Goal: Task Accomplishment & Management: Complete application form

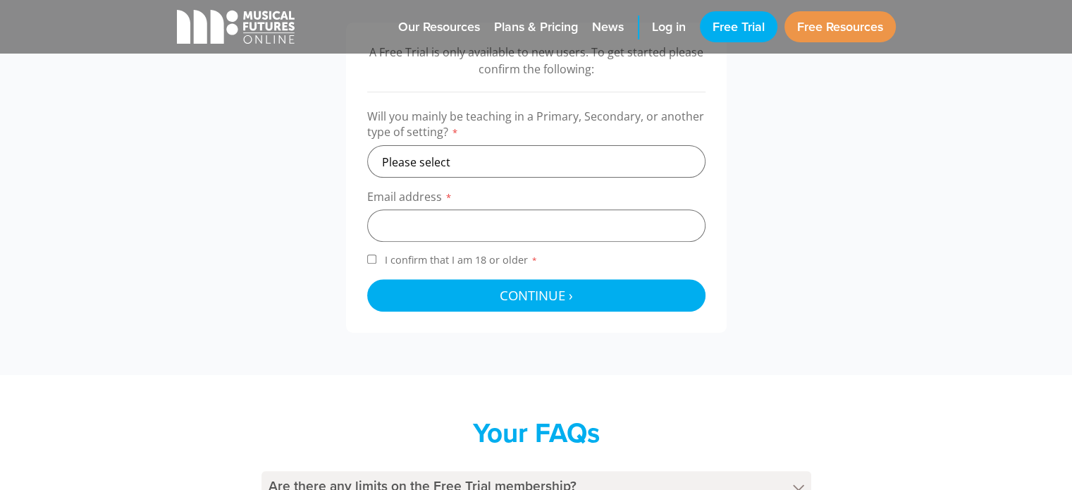
scroll to position [488, 0]
click at [541, 172] on select "Please select Primary Secondary Other" at bounding box center [536, 160] width 338 height 32
select select "secondary"
click at [367, 144] on select "Please select Primary Secondary Other" at bounding box center [536, 160] width 338 height 32
click at [443, 226] on input "email" at bounding box center [536, 225] width 338 height 32
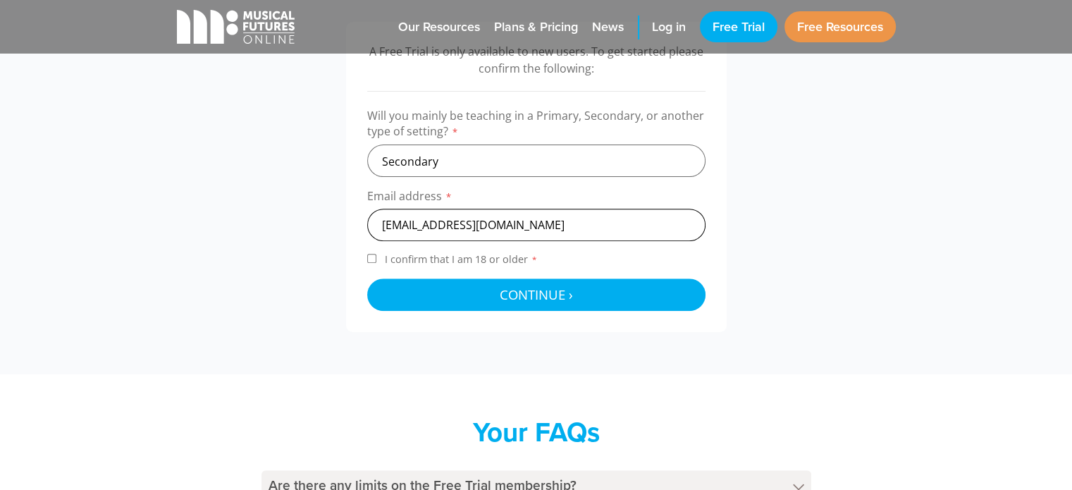
type input "kmack226@eq.edu.au"
click at [446, 253] on span "I confirm that I am 18 or older *" at bounding box center [461, 258] width 159 height 13
click at [376, 254] on input "I confirm that I am 18 or older *" at bounding box center [371, 258] width 9 height 9
checkbox input "true"
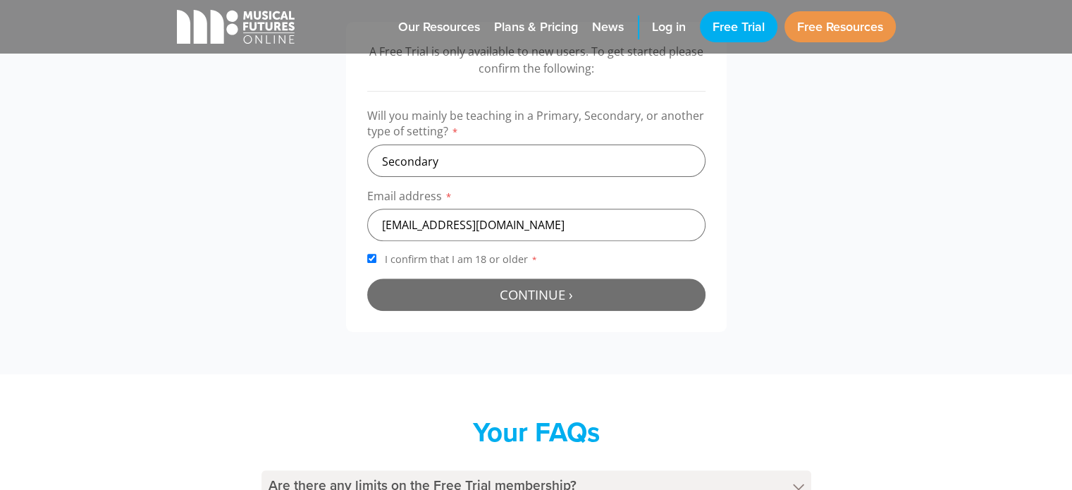
click at [465, 287] on button "Continue › Checking your details..." at bounding box center [536, 294] width 338 height 32
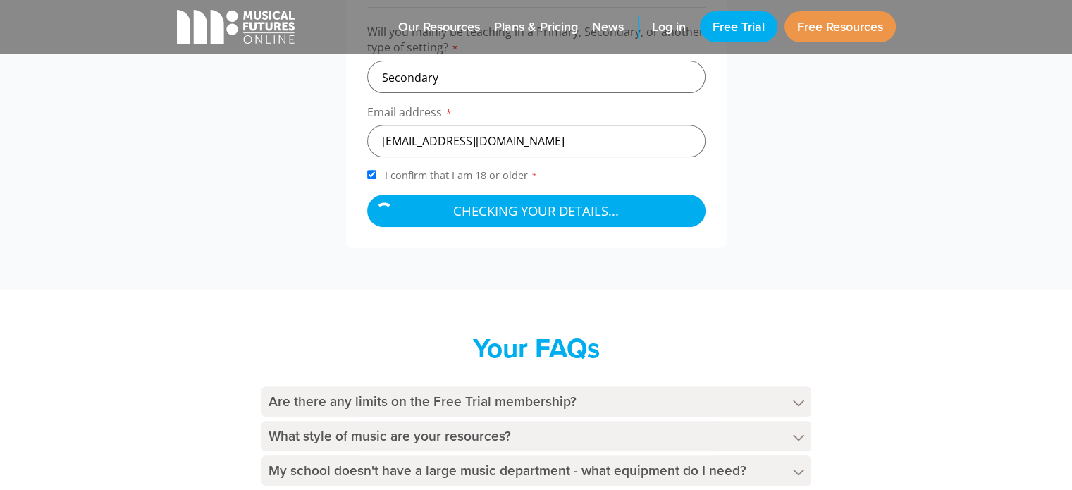
scroll to position [572, 0]
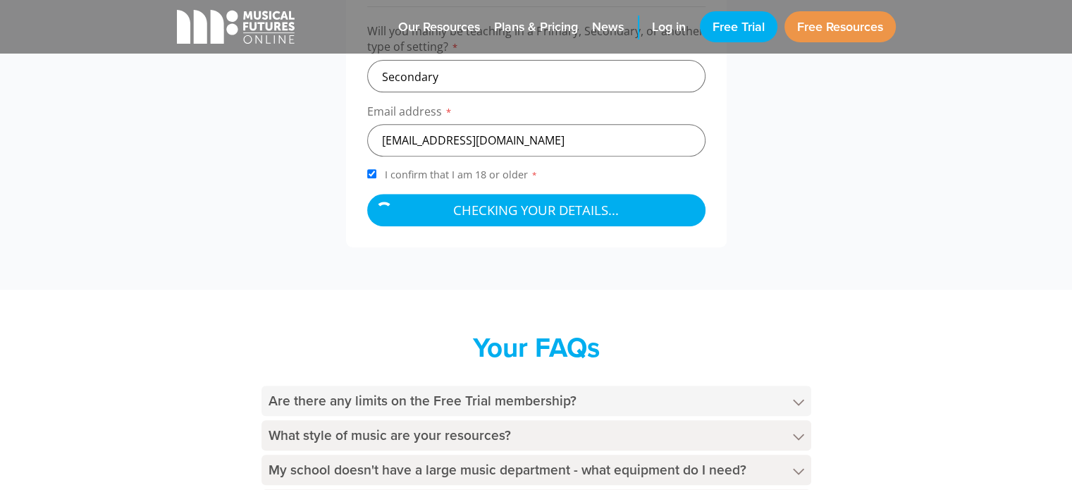
click at [589, 407] on h4 "Are there any limits on the Free Trial membership?" at bounding box center [536, 401] width 550 height 30
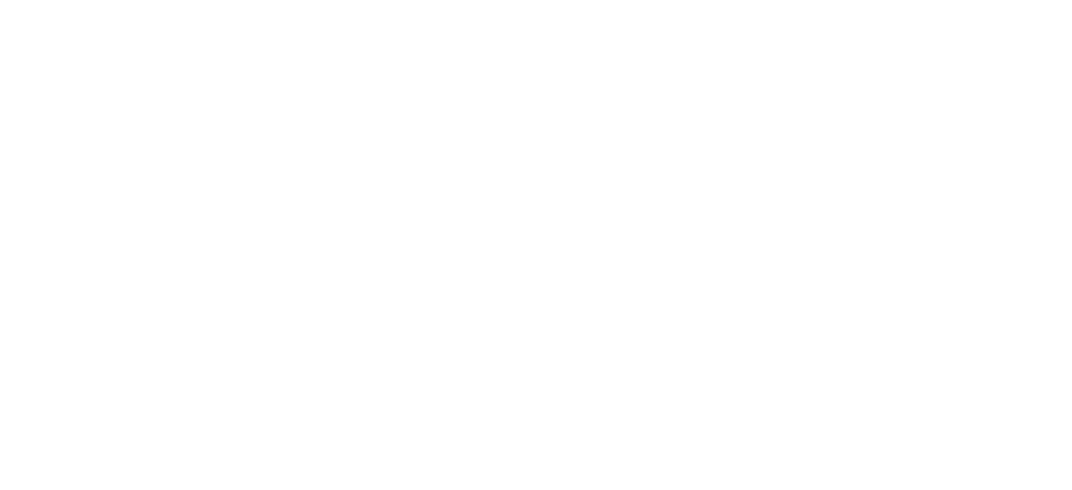
scroll to position [572, 0]
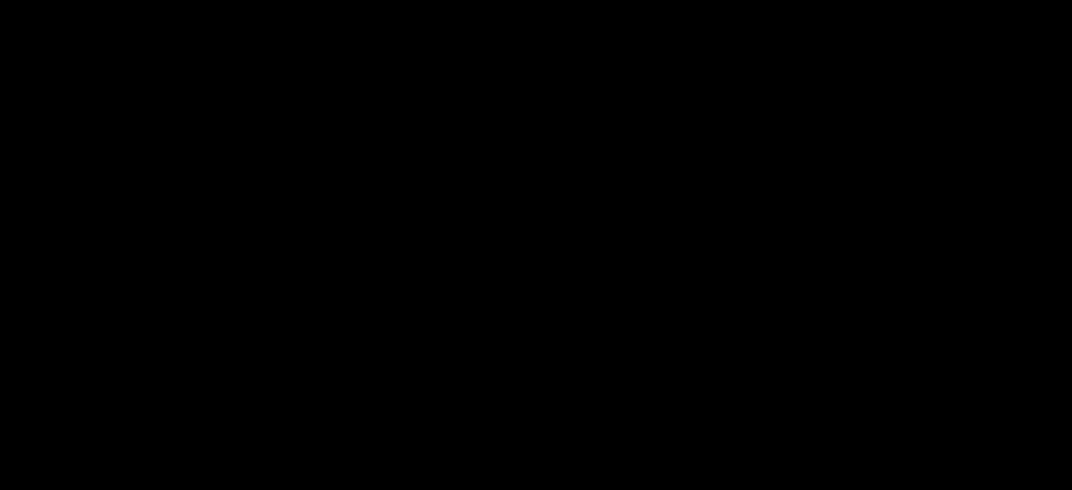
select select "secondary"
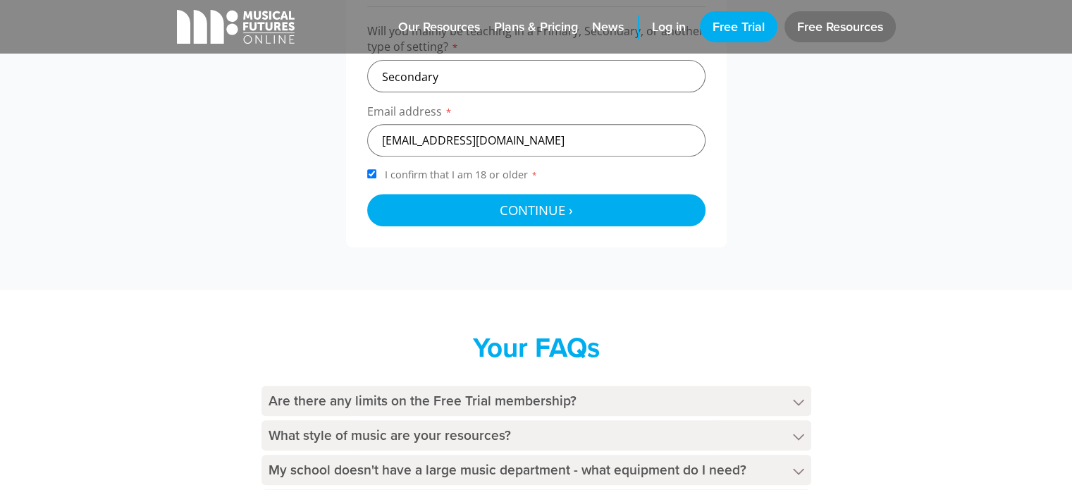
click at [849, 30] on link "Free Resources" at bounding box center [839, 26] width 111 height 31
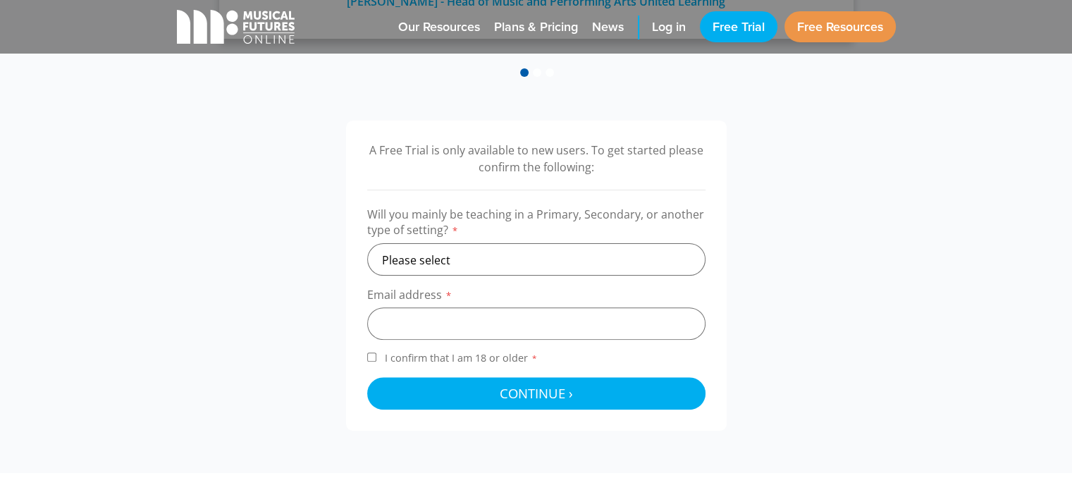
scroll to position [410, 0]
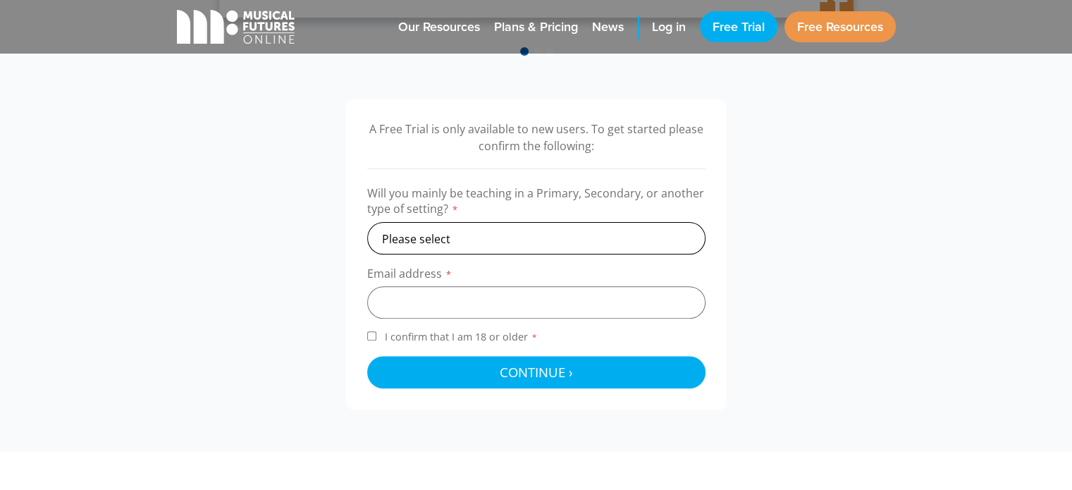
click at [505, 231] on select "Please select Primary Secondary Other" at bounding box center [536, 238] width 338 height 32
select select "secondary"
click at [367, 222] on select "Please select Primary Secondary Other" at bounding box center [536, 238] width 338 height 32
click at [433, 302] on input "email" at bounding box center [536, 302] width 338 height 32
type input "kmackenzie001@gmail.com"
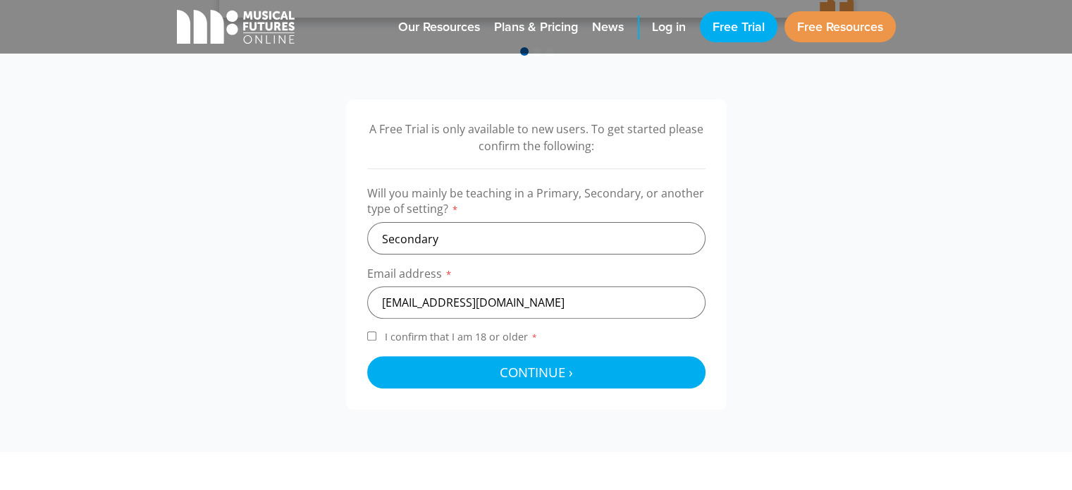
click at [375, 337] on input "I confirm that I am 18 or older *" at bounding box center [371, 335] width 9 height 9
checkbox input "true"
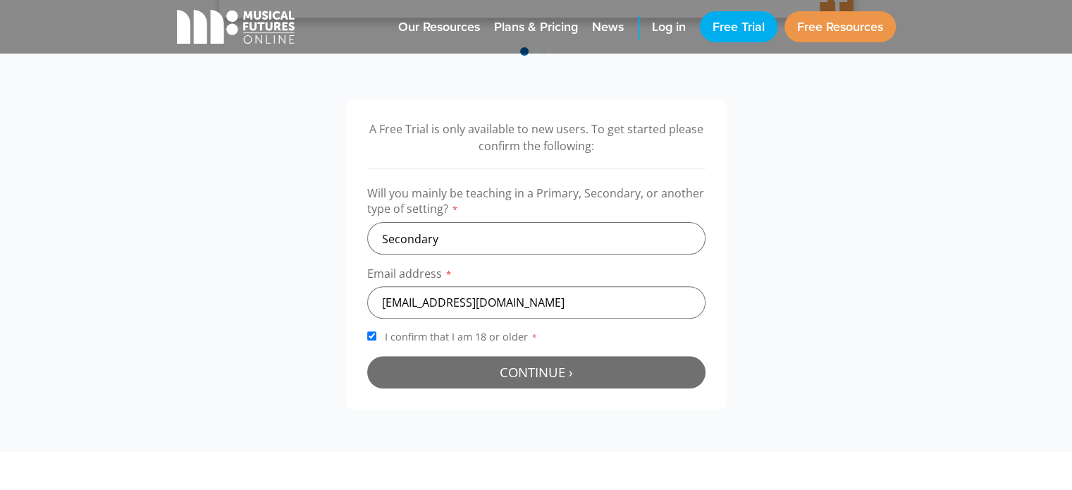
click at [485, 382] on button "Continue › Checking your details..." at bounding box center [536, 372] width 338 height 32
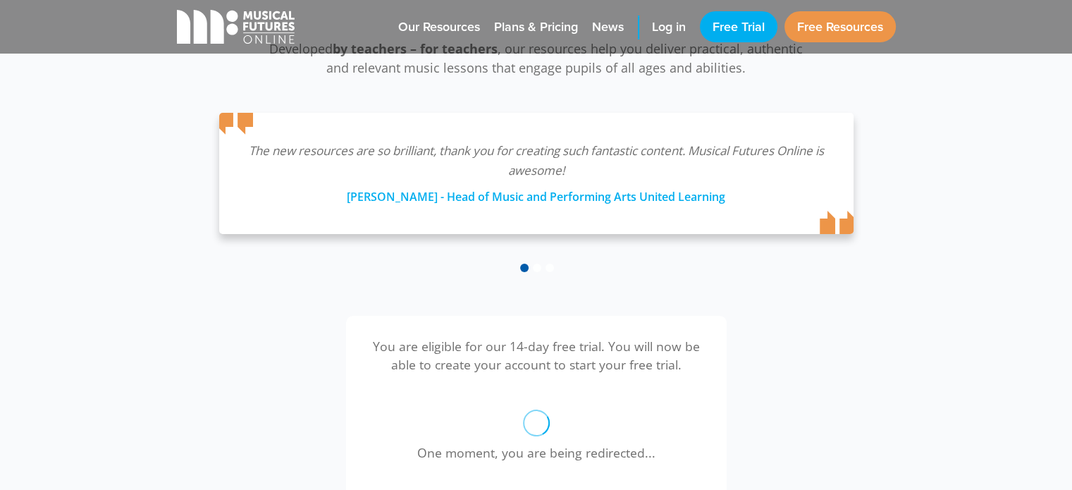
scroll to position [193, 0]
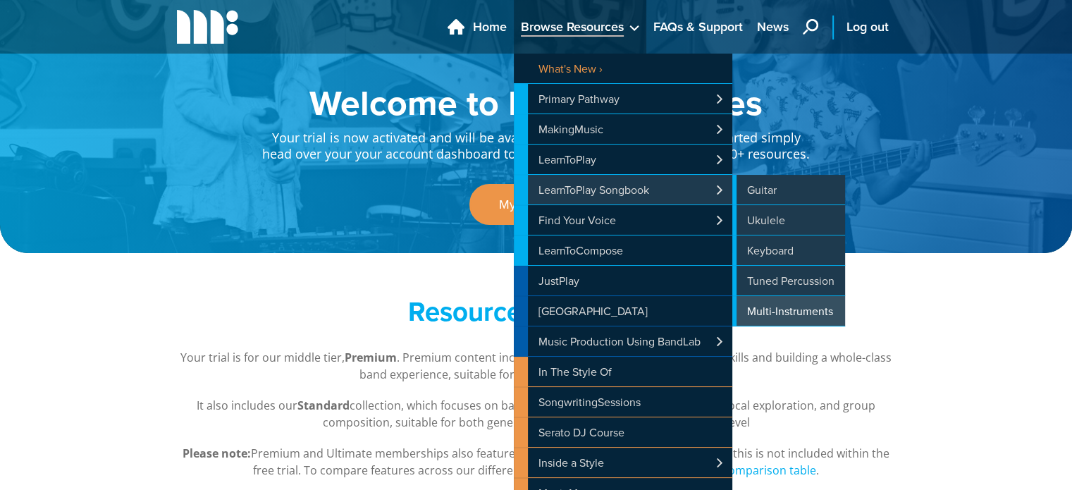
click at [762, 305] on link "Multi-Instruments" at bounding box center [788, 311] width 113 height 30
